Goal: Navigation & Orientation: Find specific page/section

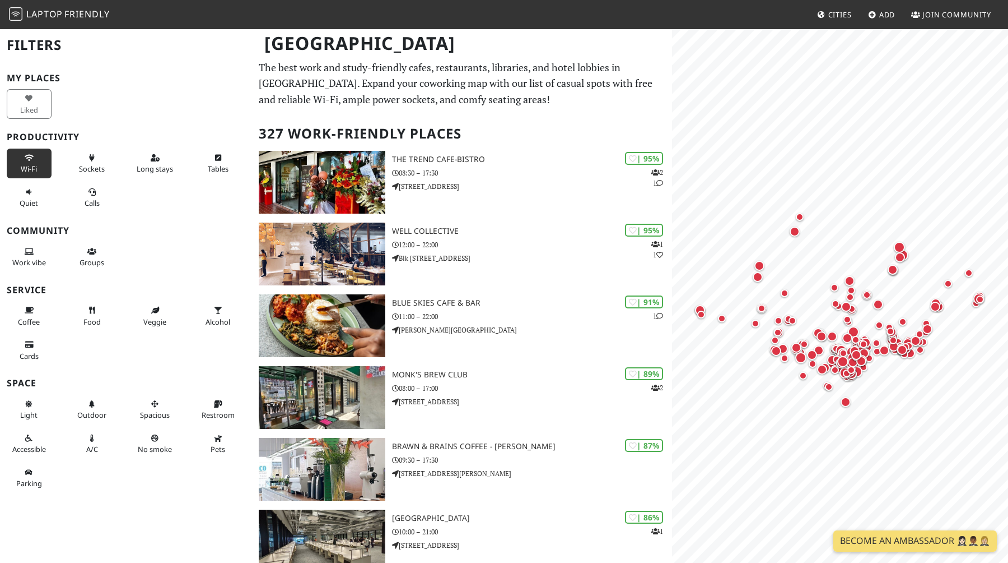
click at [36, 162] on button "Wi-Fi" at bounding box center [29, 163] width 45 height 30
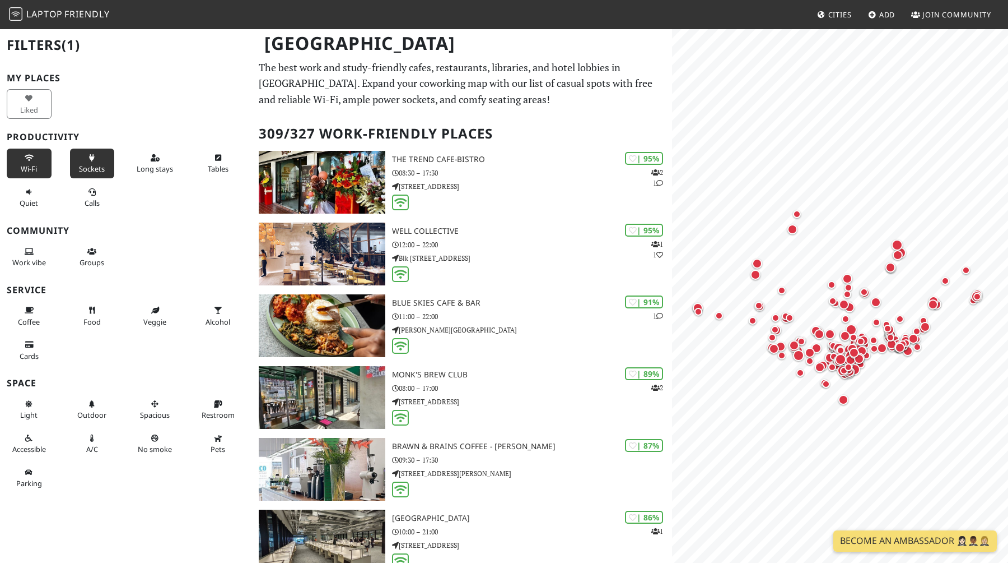
click at [108, 165] on button "Sockets" at bounding box center [92, 163] width 45 height 30
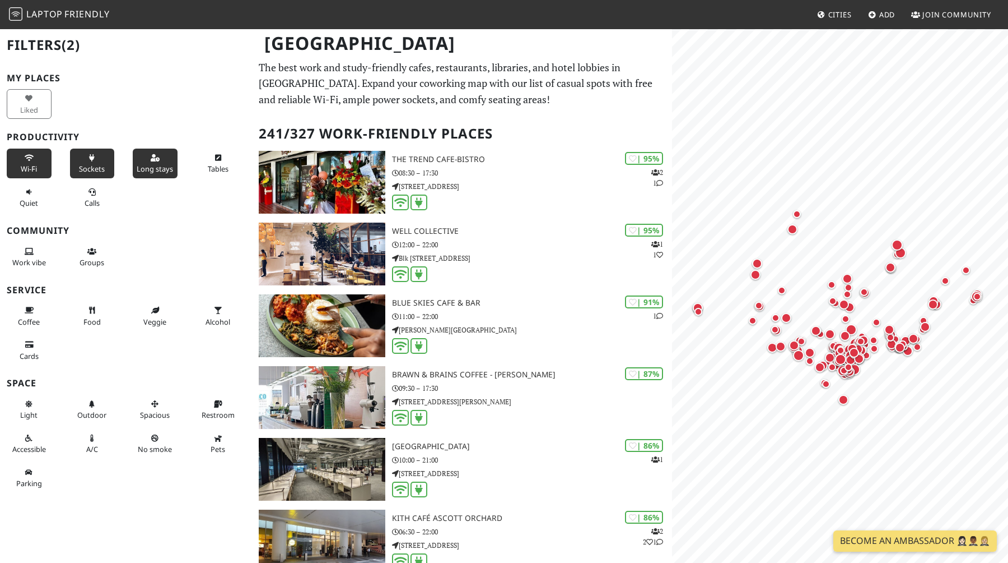
click at [159, 163] on button "Long stays" at bounding box center [155, 163] width 45 height 30
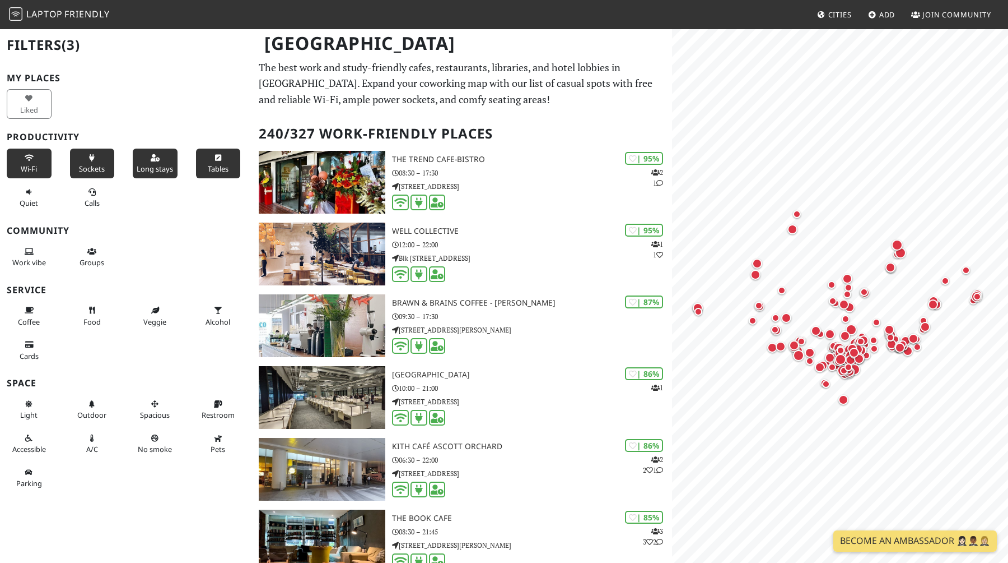
click at [219, 169] on span "Tables" at bounding box center [218, 169] width 21 height 10
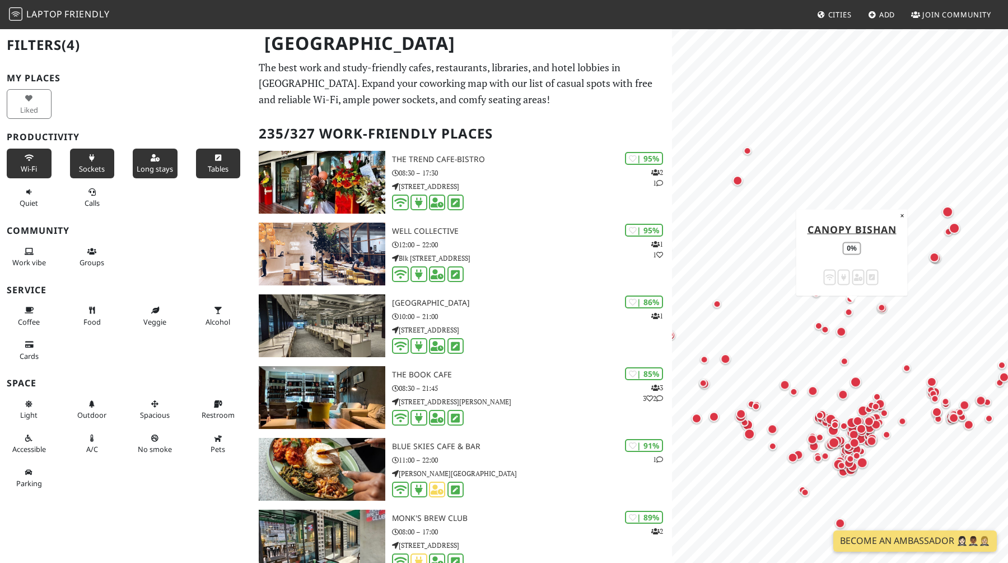
click at [847, 55] on div at bounding box center [840, 55] width 323 height 0
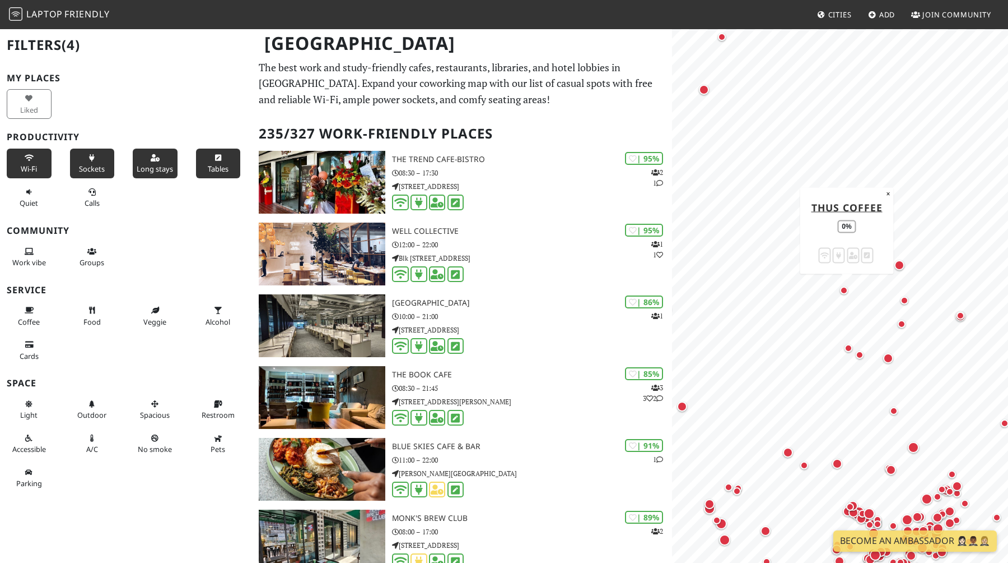
click at [849, 293] on div "Map marker" at bounding box center [846, 292] width 13 height 13
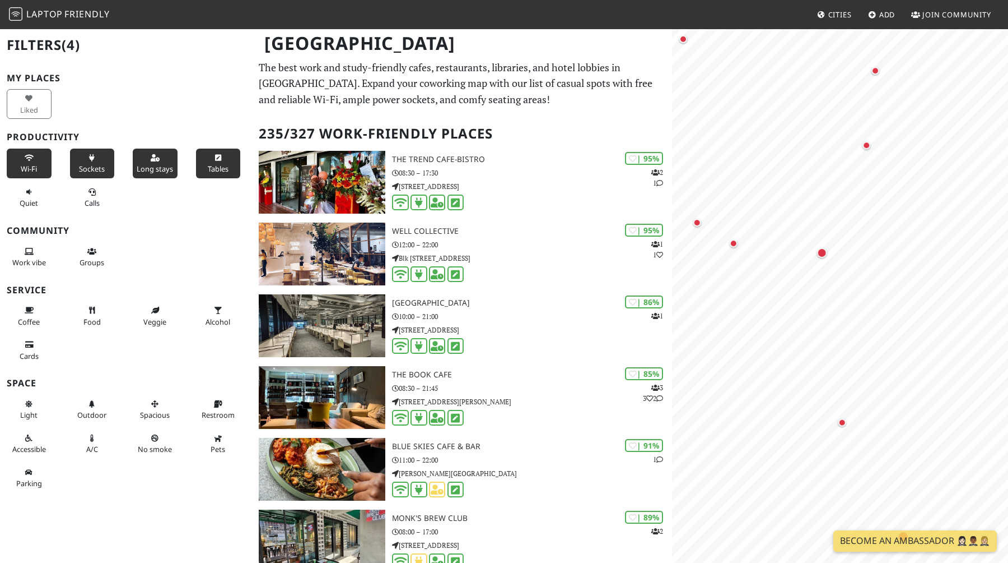
click at [78, 437] on button "A/C" at bounding box center [92, 444] width 45 height 30
click at [105, 443] on button "A/C" at bounding box center [92, 444] width 45 height 30
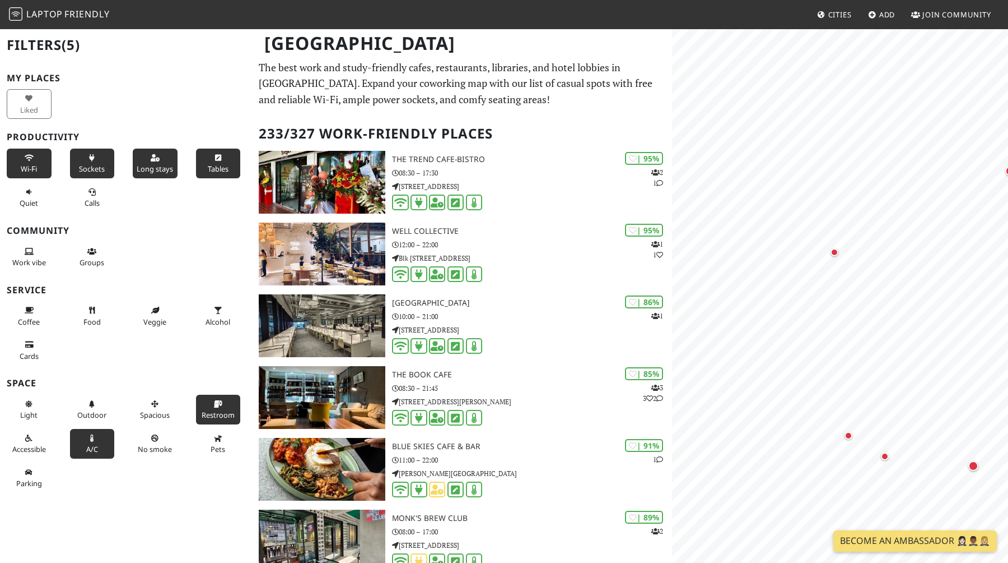
click at [202, 411] on span "Restroom" at bounding box center [218, 415] width 33 height 10
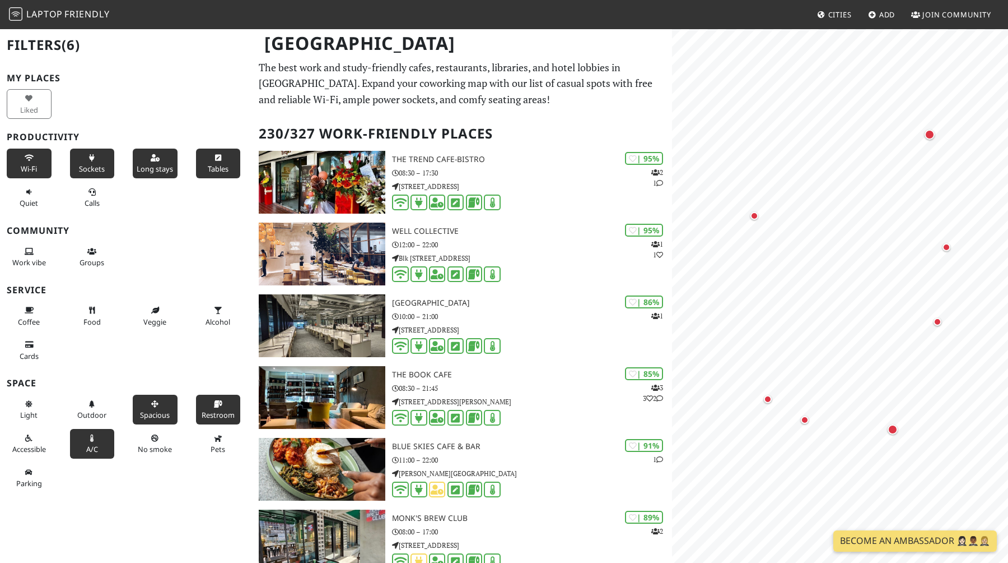
click at [145, 410] on span "Spacious" at bounding box center [155, 415] width 30 height 10
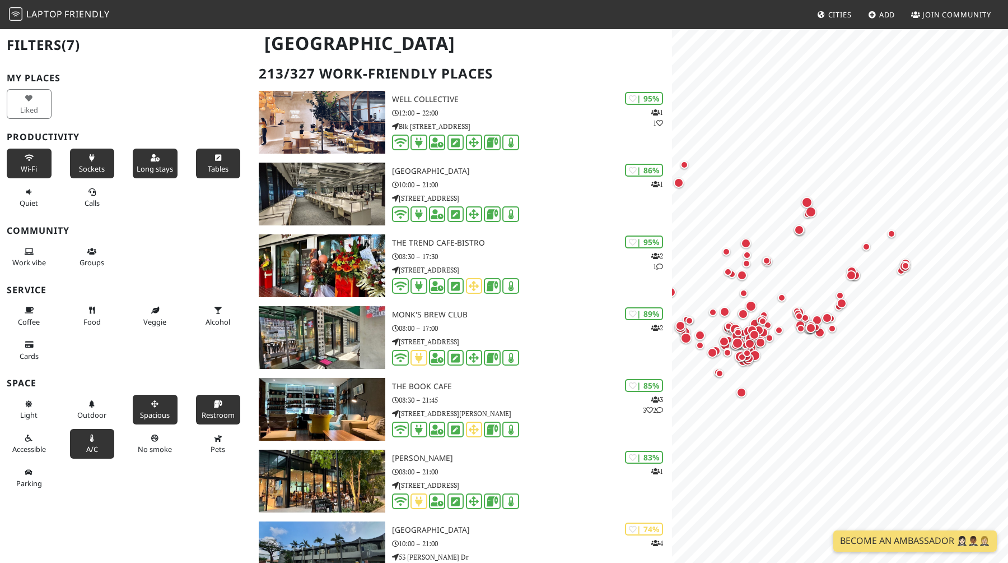
click at [150, 417] on span "Spacious" at bounding box center [155, 415] width 30 height 10
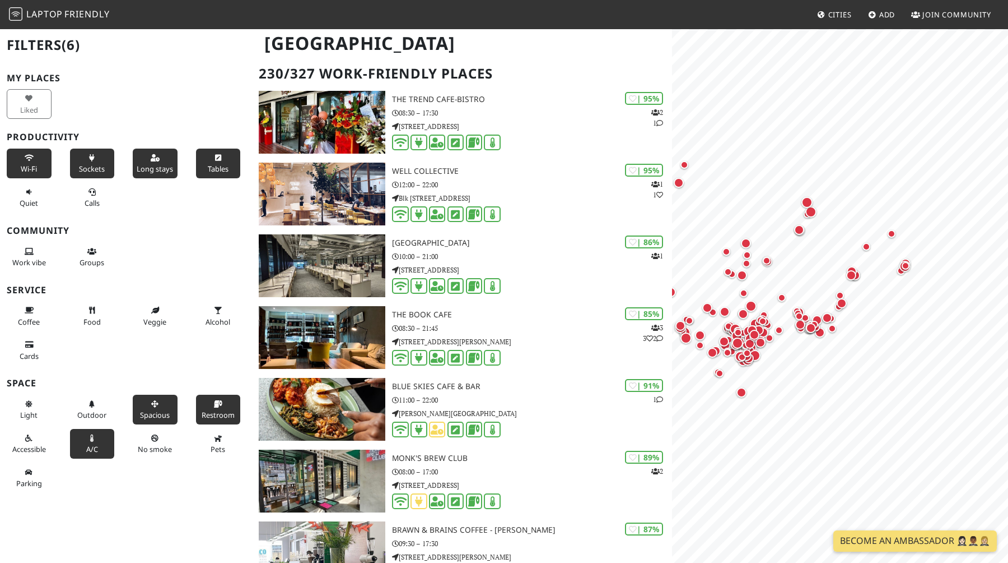
click at [150, 417] on span "Spacious" at bounding box center [155, 415] width 30 height 10
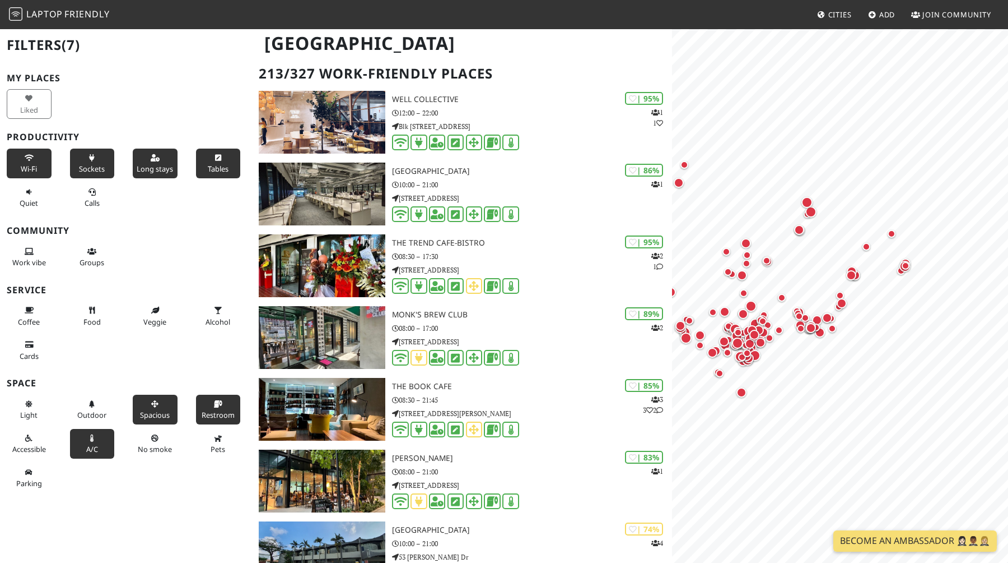
click at [150, 417] on span "Spacious" at bounding box center [155, 415] width 30 height 10
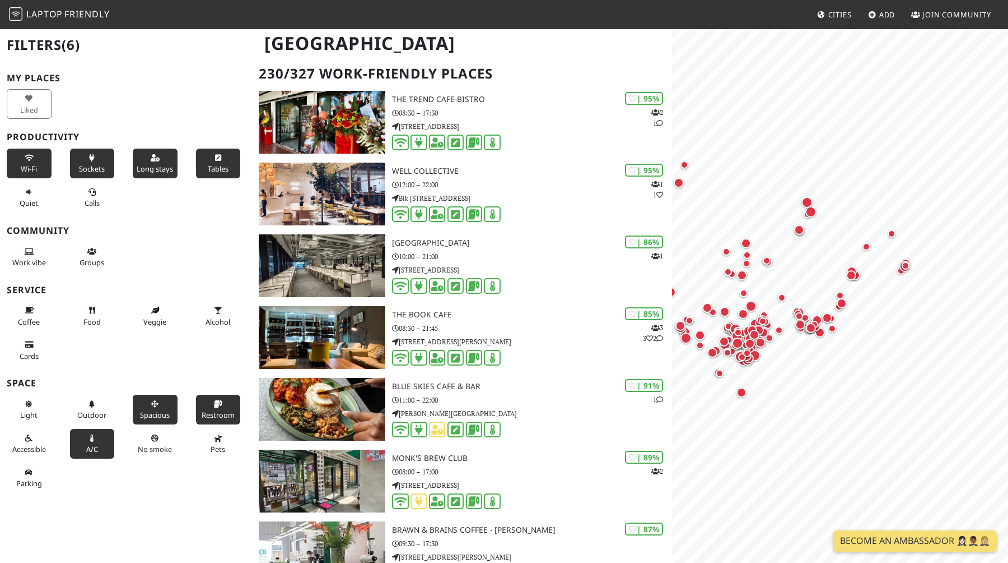
click at [150, 417] on span "Spacious" at bounding box center [155, 415] width 30 height 10
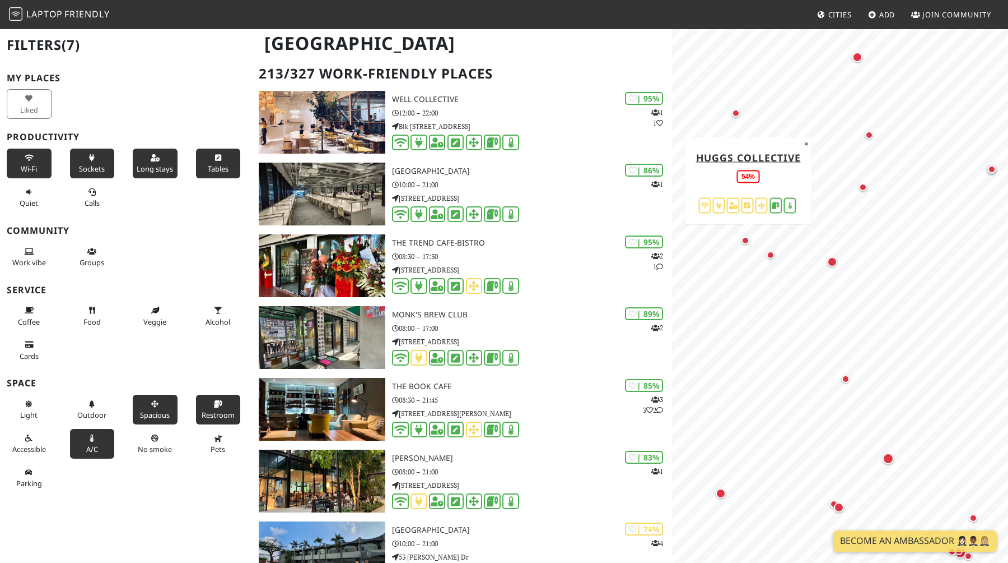
click at [749, 242] on div "Map marker" at bounding box center [748, 242] width 13 height 13
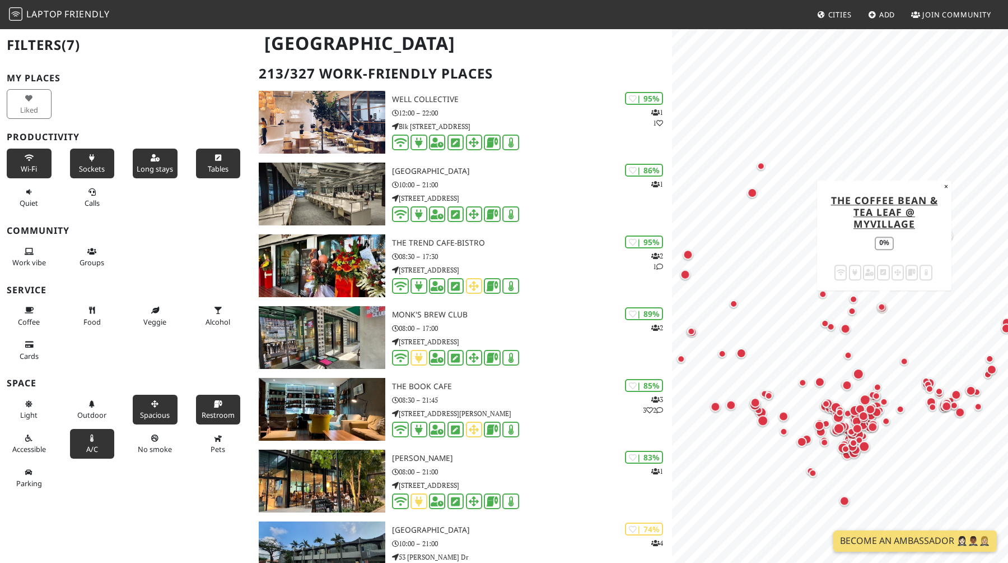
drag, startPoint x: 894, startPoint y: 195, endPoint x: 885, endPoint y: 307, distance: 112.5
click at [885, 307] on div "Map marker" at bounding box center [882, 307] width 8 height 8
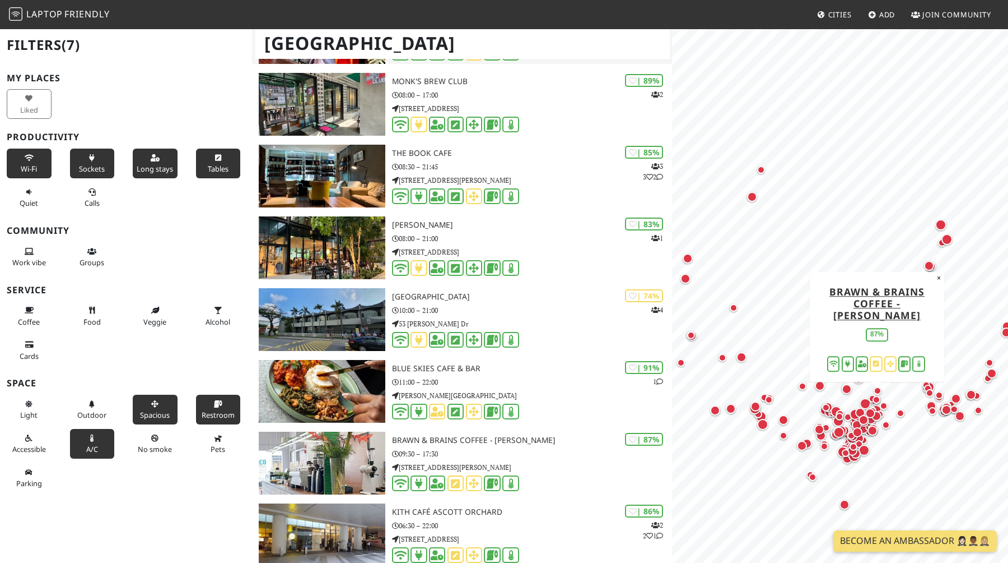
scroll to position [154, 0]
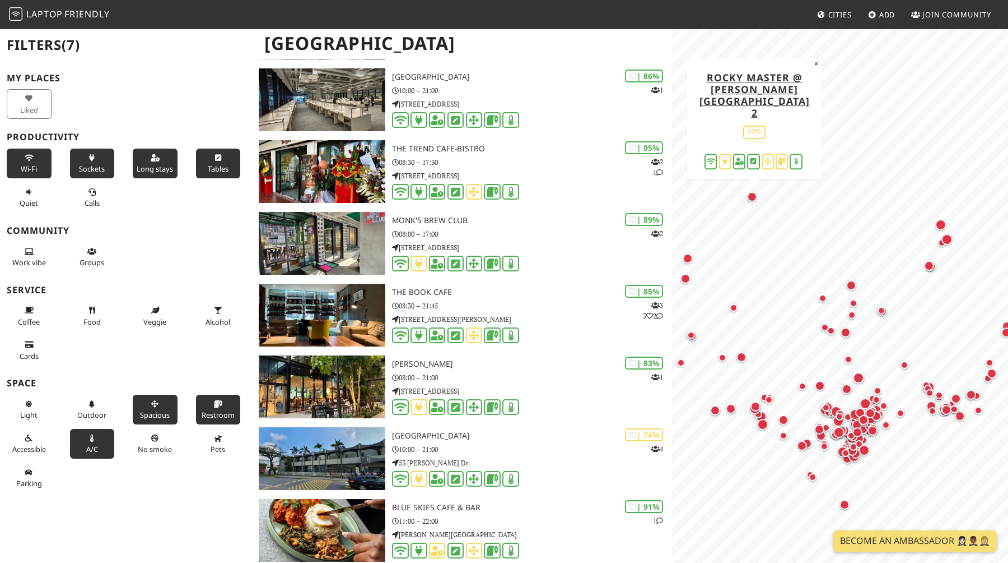
click at [751, 196] on div "Map marker" at bounding box center [752, 197] width 10 height 10
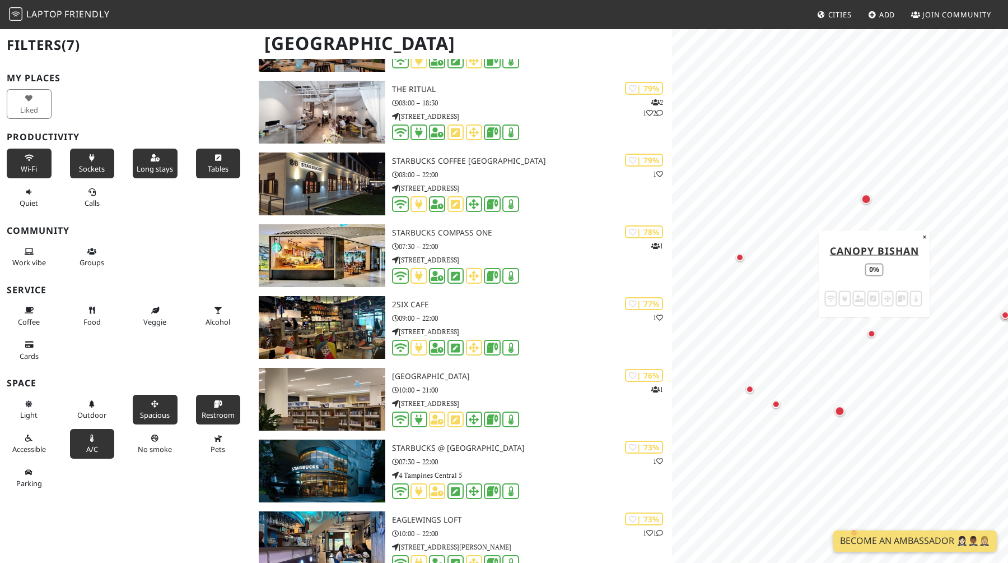
scroll to position [1456, 0]
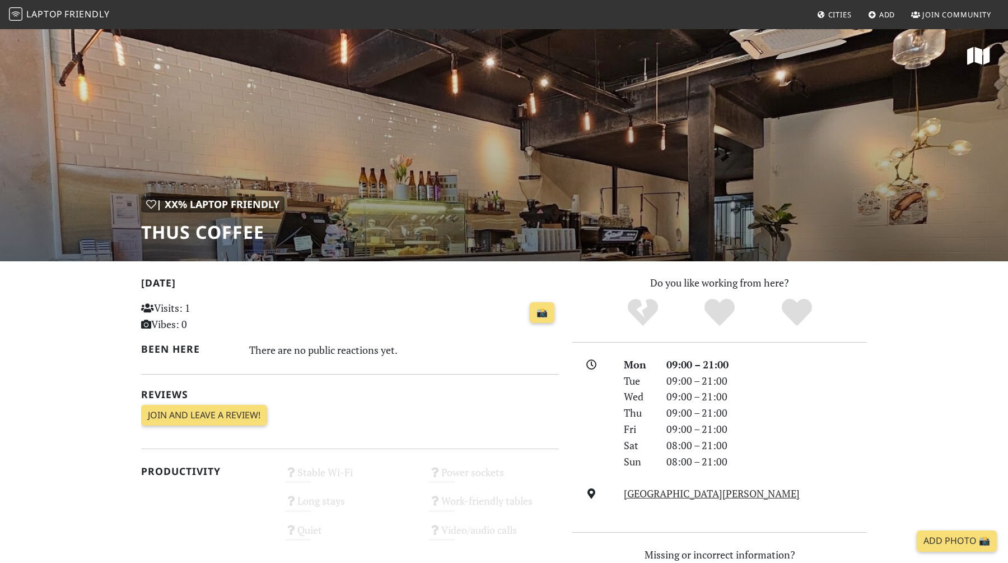
scroll to position [378, 0]
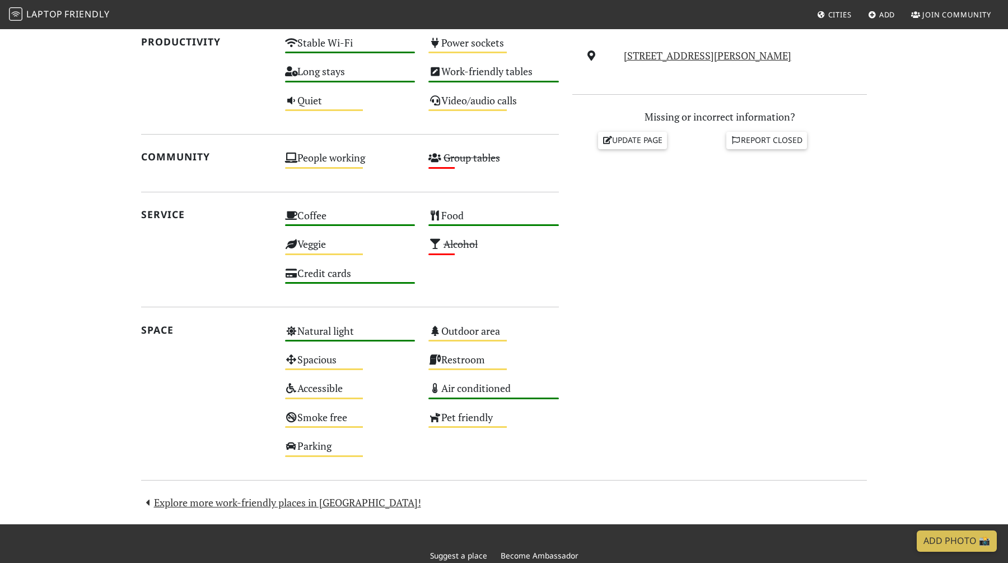
scroll to position [504, 0]
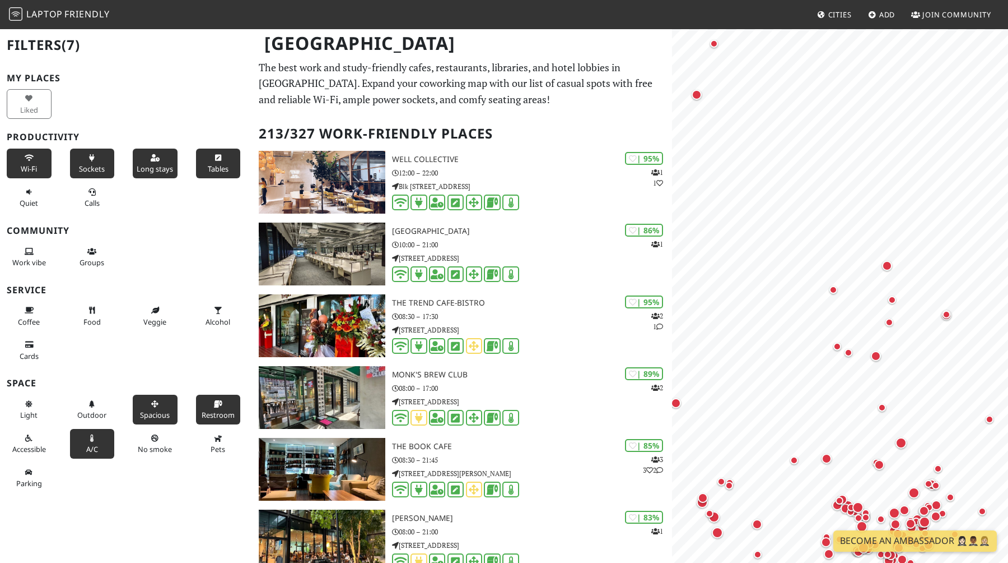
scroll to position [1456, 0]
